Goal: Feedback & Contribution: Leave review/rating

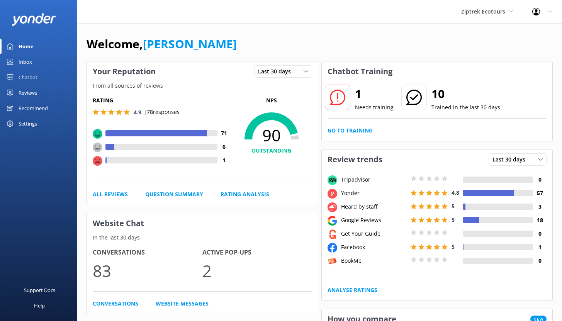
click at [28, 78] on div "Chatbot" at bounding box center [28, 76] width 19 height 15
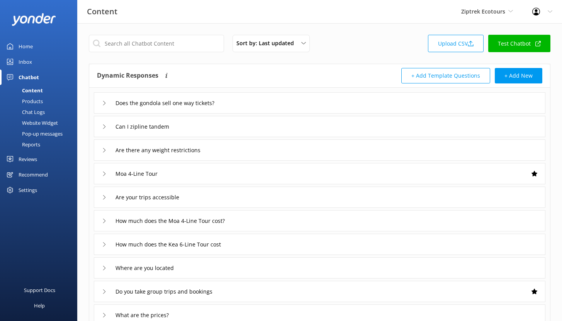
click at [29, 144] on div "Reports" at bounding box center [23, 144] width 36 height 11
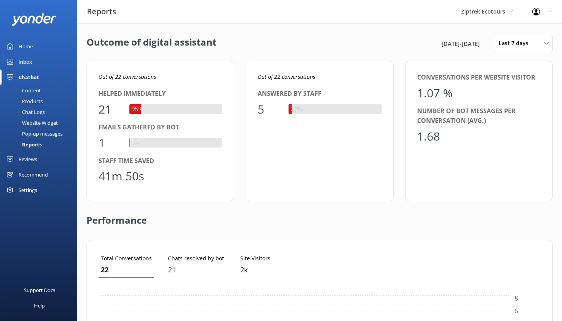
scroll to position [72, 436]
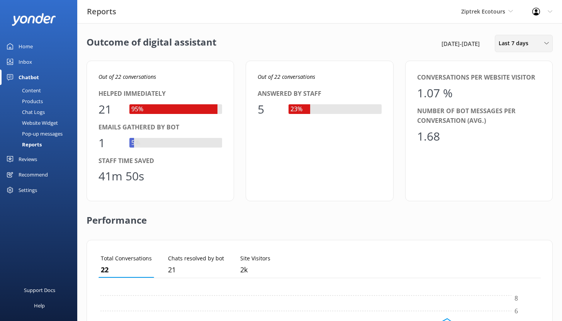
click at [526, 47] on span "Last 7 days" at bounding box center [515, 43] width 34 height 8
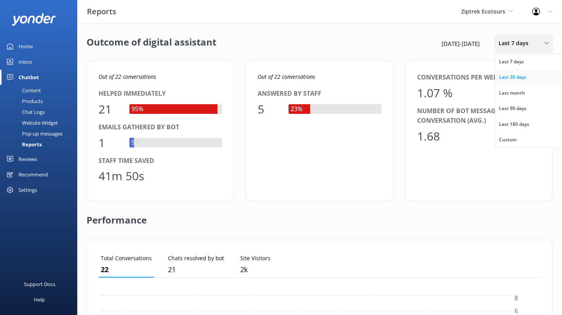
click at [516, 75] on div "Last 30 days" at bounding box center [512, 77] width 27 height 8
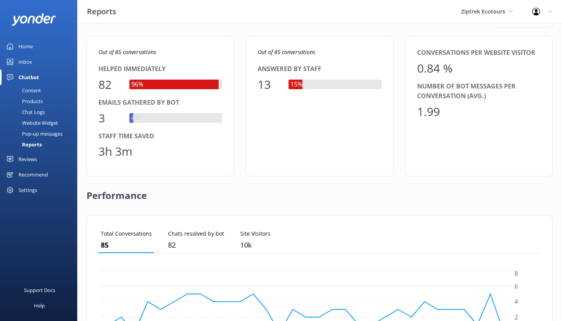
scroll to position [28, 0]
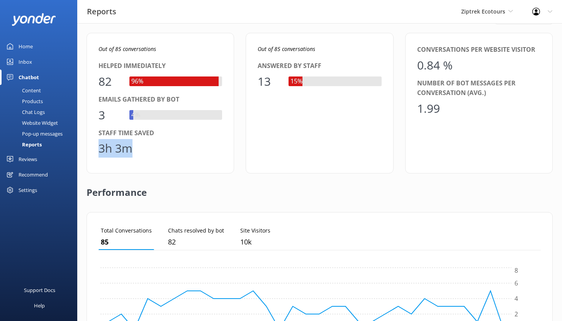
drag, startPoint x: 133, startPoint y: 150, endPoint x: 98, endPoint y: 150, distance: 35.5
click at [98, 150] on div "Out of 85 conversations Helped immediately 82 96% Emails gathered by bot 3 4% S…" at bounding box center [159, 103] width 147 height 140
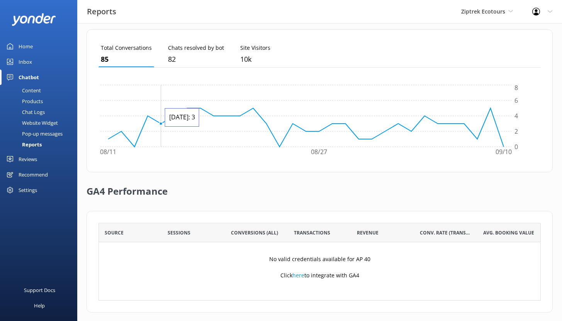
scroll to position [217, 0]
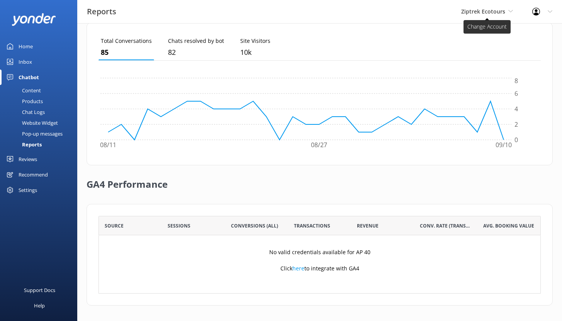
click at [482, 14] on span "Ziptrek Ecotours" at bounding box center [483, 11] width 44 height 7
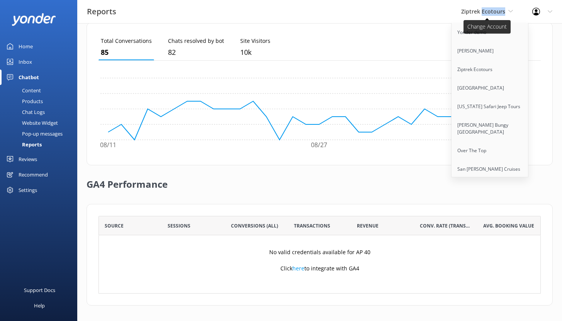
click at [482, 14] on span "Ziptrek Ecotours" at bounding box center [483, 11] width 44 height 7
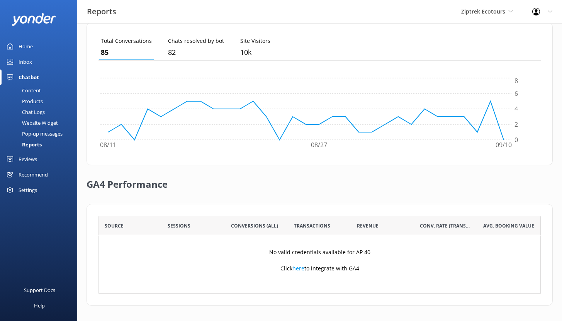
click at [478, 18] on div "Ziptrek Ecotours Yonder demo Yonder Zipline Ziptrek Ecotours Sedona Off-Road Ce…" at bounding box center [486, 11] width 71 height 23
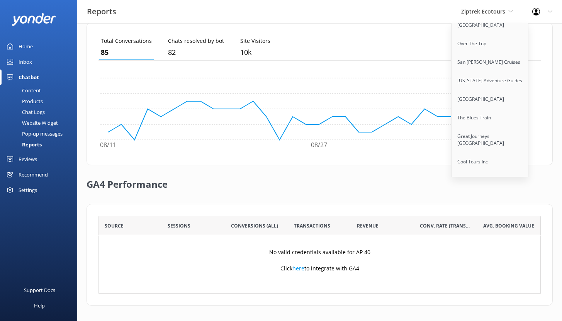
scroll to position [107, 0]
click at [473, 139] on link "Great Journeys [GEOGRAPHIC_DATA]" at bounding box center [489, 139] width 77 height 25
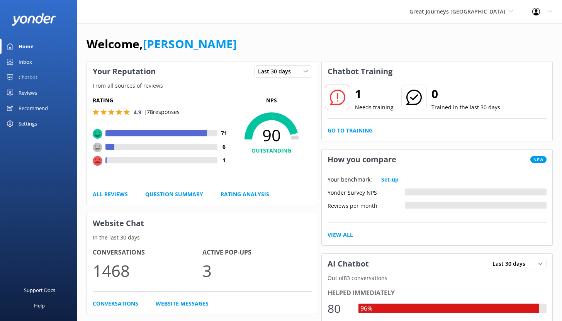
click at [29, 76] on div "Chatbot" at bounding box center [28, 76] width 19 height 15
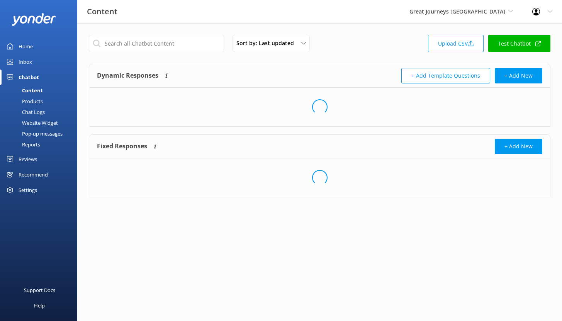
click at [29, 76] on div "Chatbot" at bounding box center [29, 76] width 20 height 15
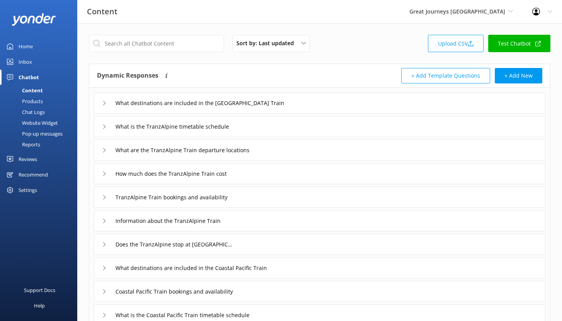
click at [29, 145] on div "Reports" at bounding box center [23, 144] width 36 height 11
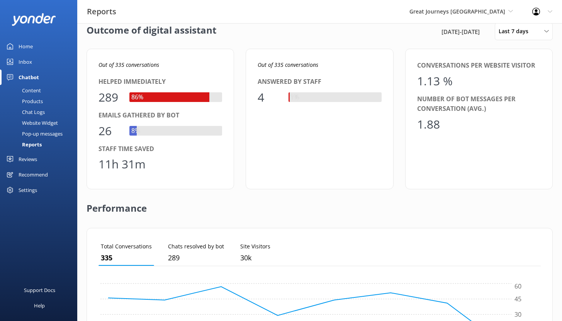
scroll to position [15, 0]
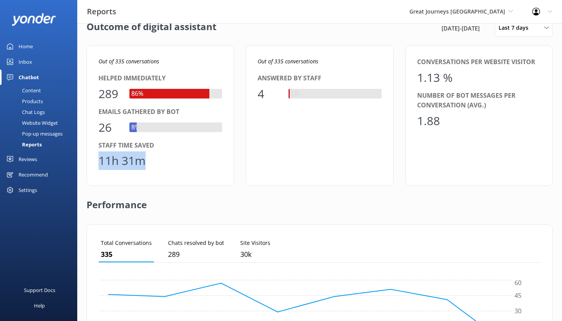
drag, startPoint x: 109, startPoint y: 162, endPoint x: 155, endPoint y: 161, distance: 45.9
click at [155, 161] on div "11h 31m" at bounding box center [159, 160] width 123 height 19
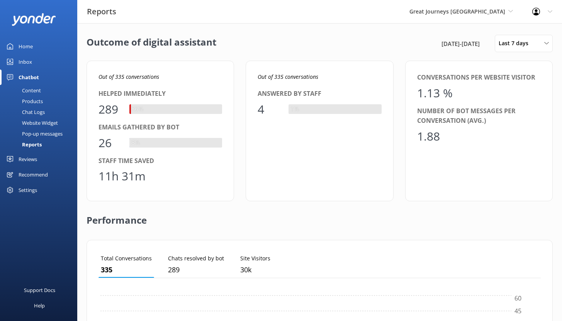
scroll to position [72, 436]
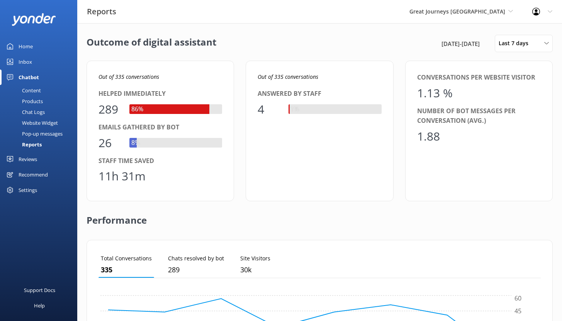
click at [24, 158] on div "Reviews" at bounding box center [28, 158] width 19 height 15
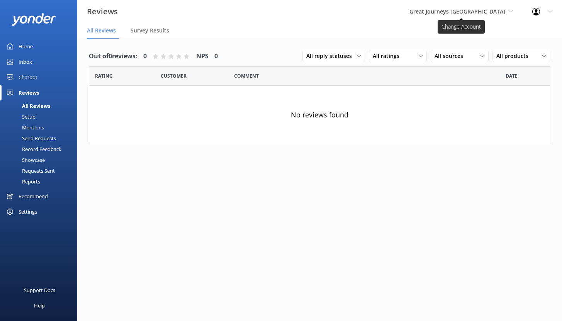
click at [468, 13] on span "Great Journeys [GEOGRAPHIC_DATA]" at bounding box center [457, 11] width 96 height 7
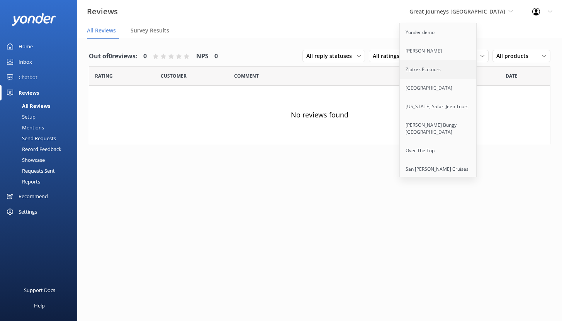
click at [455, 72] on link "Ziptrek Ecotours" at bounding box center [437, 69] width 77 height 19
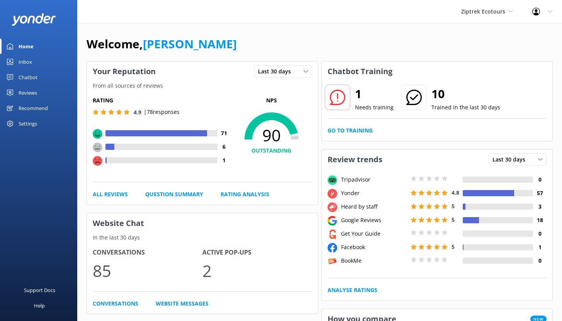
click at [25, 91] on div "Reviews" at bounding box center [28, 92] width 19 height 15
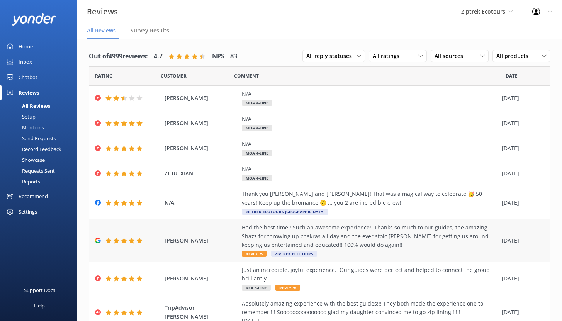
click at [288, 237] on div "Had the best time!! Such an awesome experience!! Thanks so much to our guides, …" at bounding box center [370, 236] width 256 height 26
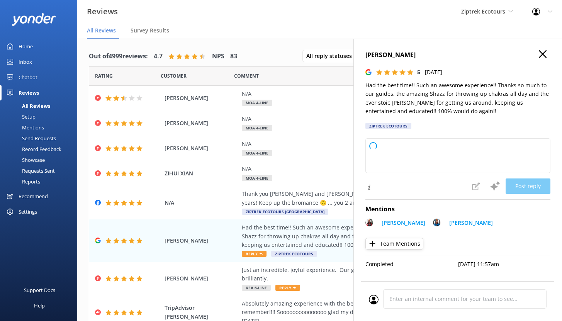
type textarea "Kia ora, Thank you so much for sharing your fantastic feedback! We’re so happy …"
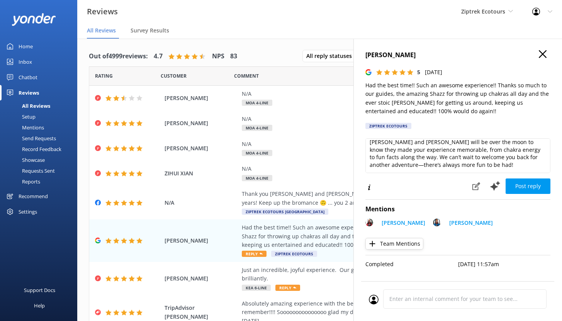
scroll to position [33, 0]
click at [475, 186] on icon at bounding box center [476, 186] width 8 height 8
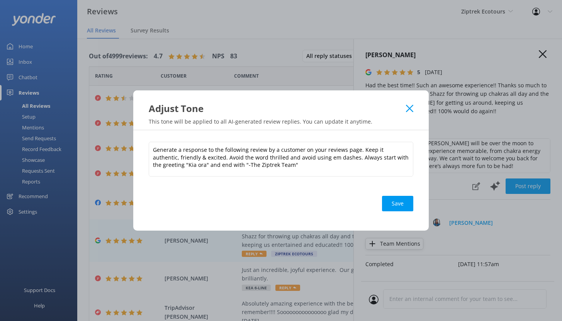
click at [406, 110] on icon at bounding box center [409, 109] width 7 height 8
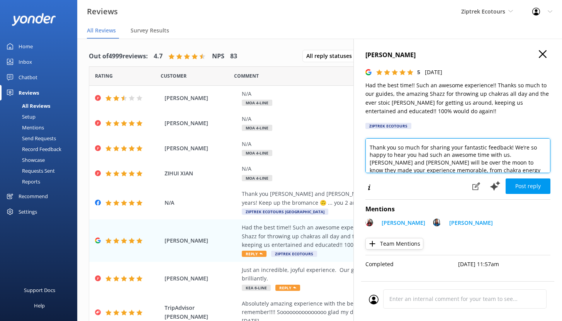
scroll to position [0, 0]
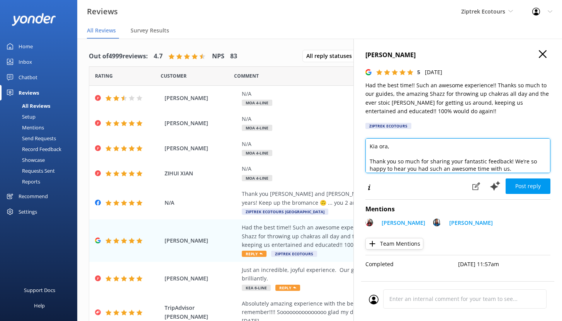
drag, startPoint x: 440, startPoint y: 169, endPoint x: 367, endPoint y: 140, distance: 78.5
click at [367, 140] on textarea "Kia ora, Thank you so much for sharing your fantastic feedback! We’re so happy …" at bounding box center [457, 155] width 185 height 35
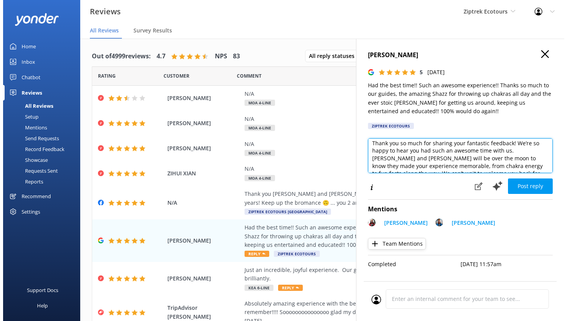
scroll to position [25, 0]
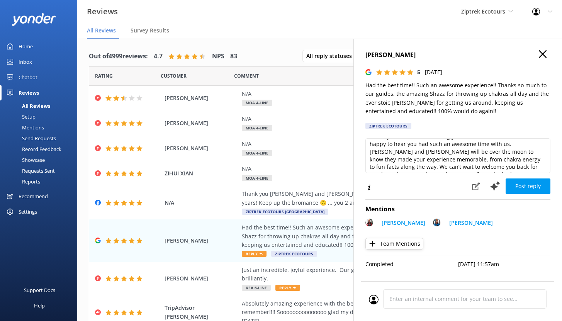
click at [36, 125] on div "Mentions" at bounding box center [24, 127] width 39 height 11
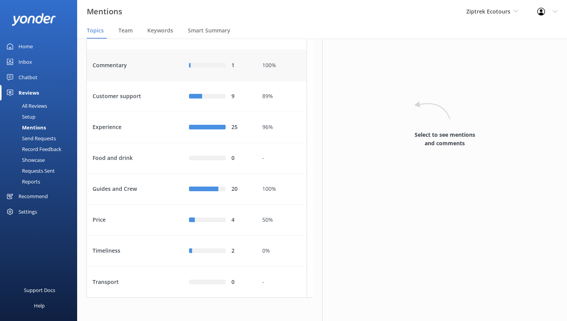
scroll to position [89, 0]
click at [153, 112] on div "Customer support" at bounding box center [135, 96] width 96 height 31
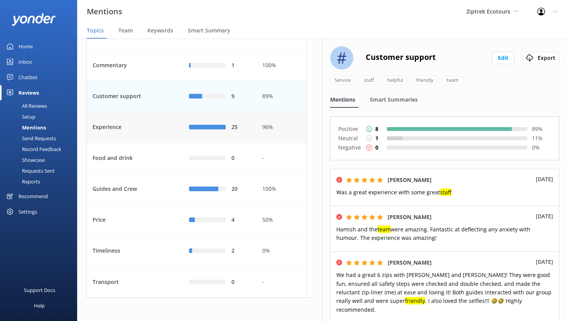
click at [152, 139] on div "Experience" at bounding box center [135, 127] width 96 height 31
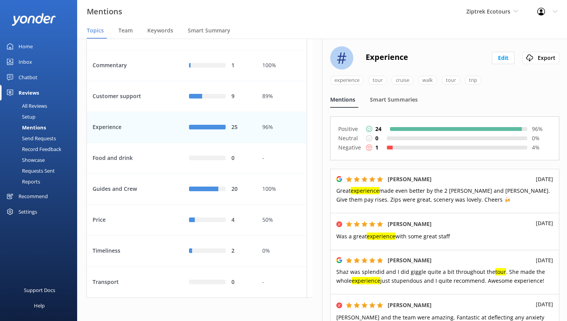
scroll to position [102, 0]
click at [159, 189] on div "Guides and Crew" at bounding box center [135, 189] width 96 height 31
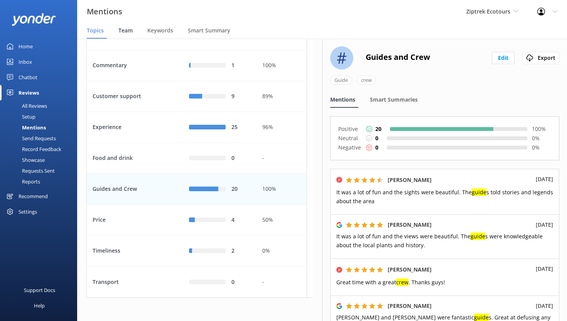
click at [123, 30] on span "Team" at bounding box center [125, 31] width 14 height 8
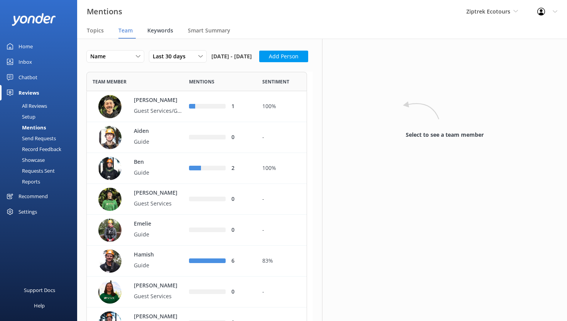
click at [161, 28] on span "Keywords" at bounding box center [160, 31] width 26 height 8
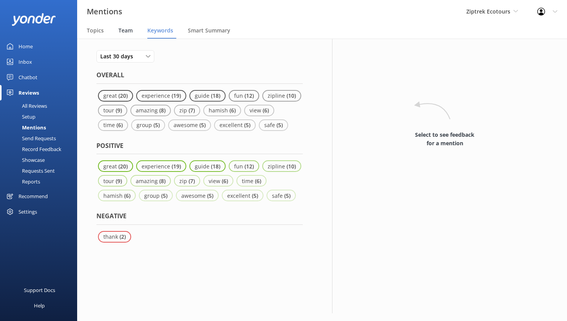
click at [126, 33] on span "Team" at bounding box center [125, 31] width 14 height 8
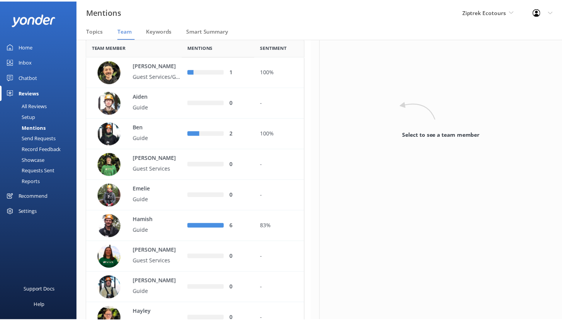
scroll to position [36, 0]
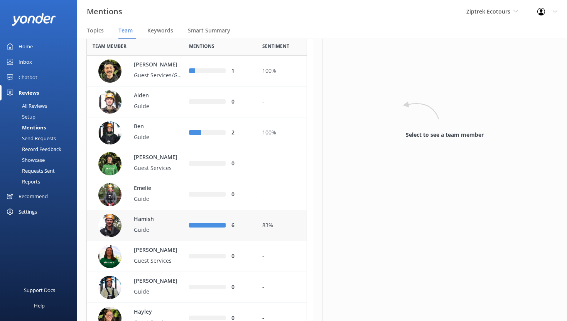
click at [165, 236] on div "Hamish Guide" at bounding box center [155, 225] width 58 height 21
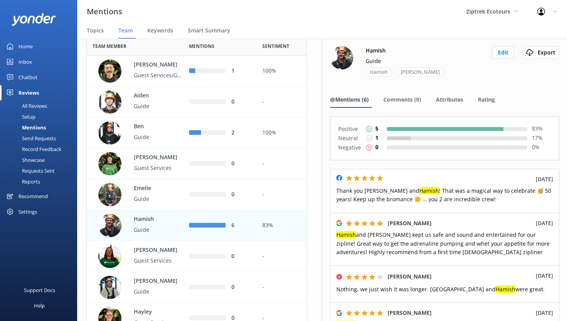
click at [30, 106] on div "All Reviews" at bounding box center [26, 105] width 42 height 11
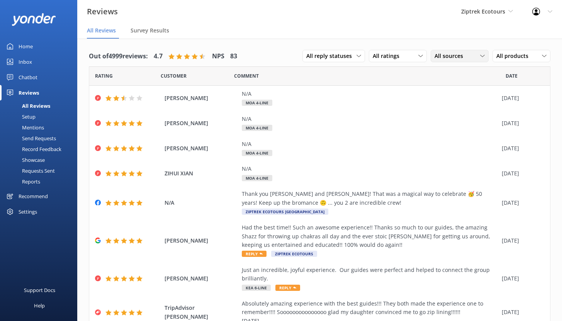
click at [452, 58] on span "All sources" at bounding box center [450, 56] width 33 height 8
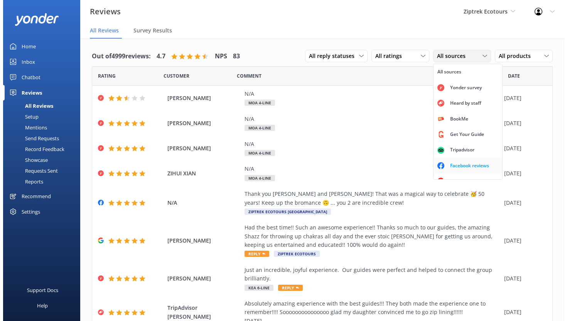
scroll to position [17, 0]
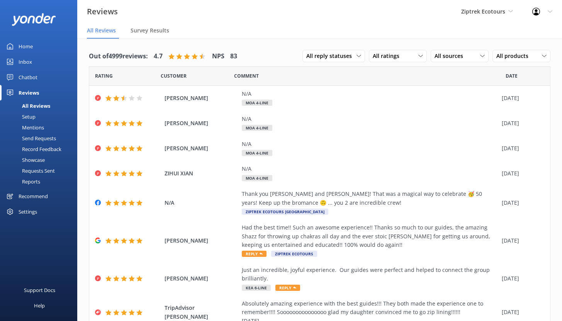
click at [33, 127] on div "Mentions" at bounding box center [24, 127] width 39 height 11
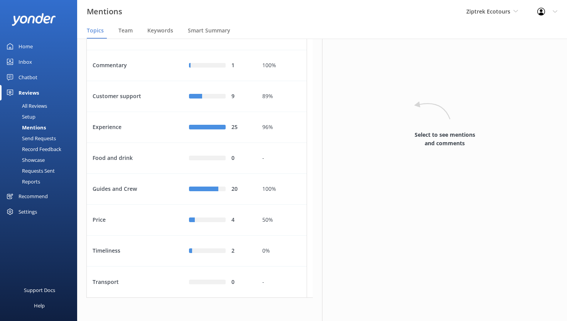
scroll to position [80, 0]
click at [206, 32] on span "Smart Summary" at bounding box center [209, 31] width 42 height 8
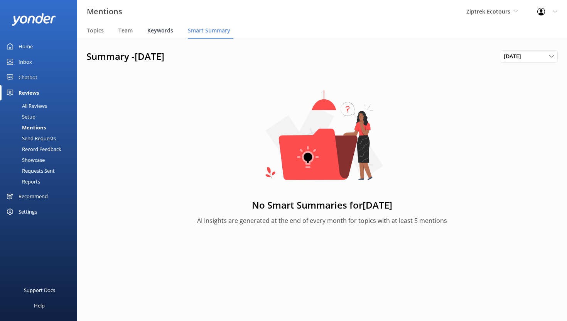
click at [152, 34] on span "Keywords" at bounding box center [160, 31] width 26 height 8
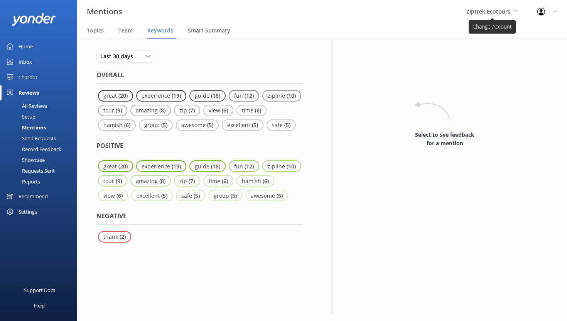
click at [492, 12] on span "Ziptrek Ecotours" at bounding box center [489, 11] width 44 height 7
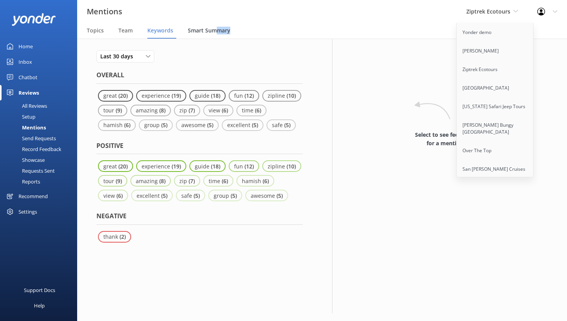
click at [218, 34] on div "Smart Summary" at bounding box center [211, 30] width 46 height 15
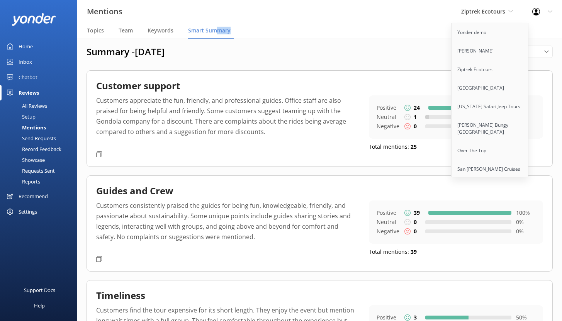
scroll to position [9, 0]
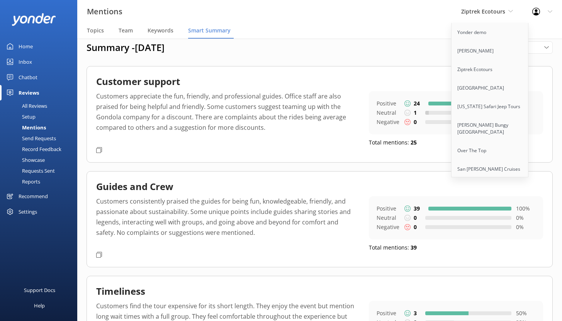
click at [343, 59] on div "Summary - [DATE] [DATE] [DATE] [DATE] [DATE] [DATE] [DATE] [DATE] [DATE] [DATE]…" at bounding box center [319, 317] width 484 height 575
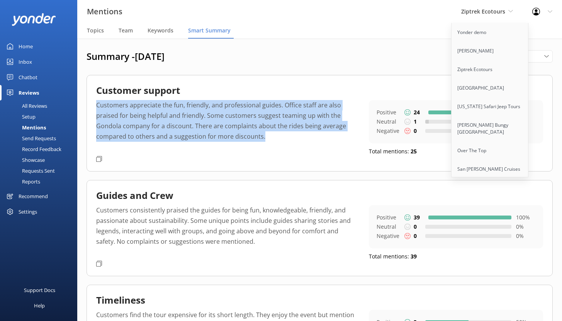
drag, startPoint x: 98, startPoint y: 104, endPoint x: 283, endPoint y: 149, distance: 191.1
click at [283, 149] on p "Customers appreciate the fun, friendly, and professional guides. Office staff a…" at bounding box center [226, 126] width 261 height 52
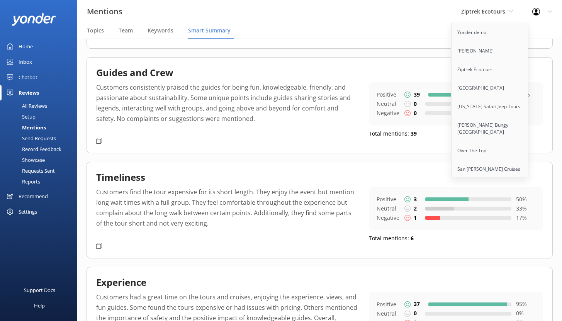
scroll to position [132, 0]
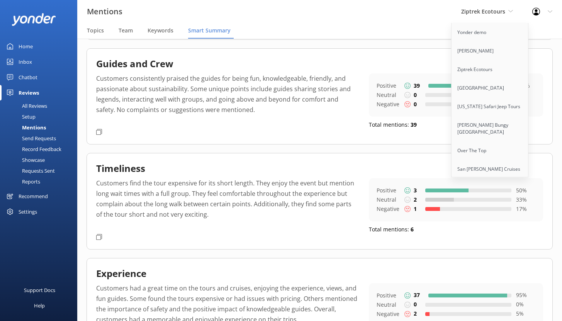
click at [217, 211] on p "Customers find the tour expensive for its short length. They enjoy the event bu…" at bounding box center [226, 204] width 261 height 52
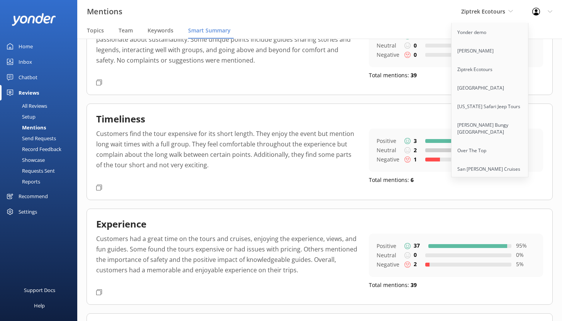
scroll to position [185, 0]
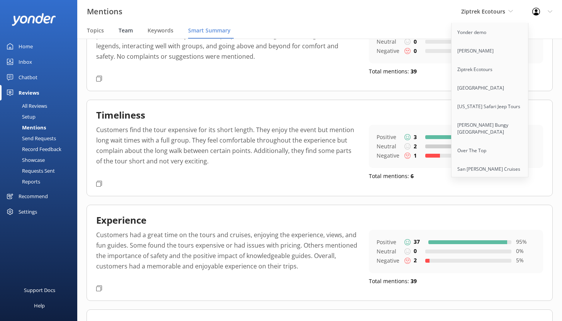
click at [125, 31] on span "Team" at bounding box center [125, 31] width 14 height 8
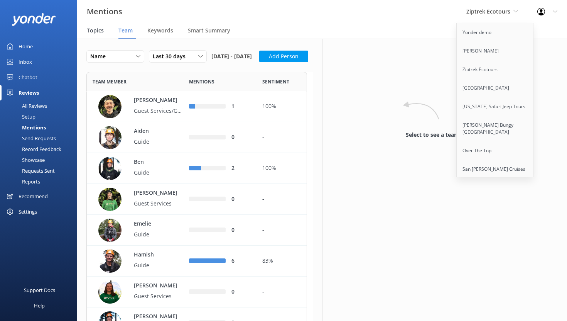
click at [96, 31] on span "Topics" at bounding box center [95, 31] width 17 height 8
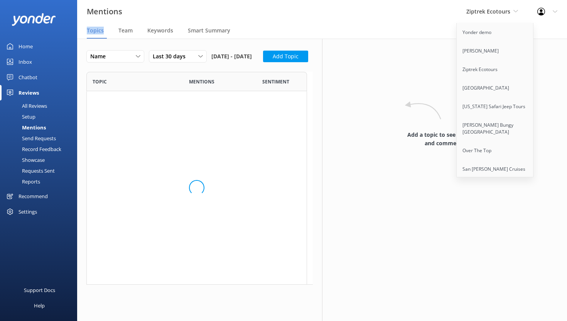
click at [96, 31] on span "Topics" at bounding box center [95, 31] width 17 height 8
